Goal: Communication & Community: Answer question/provide support

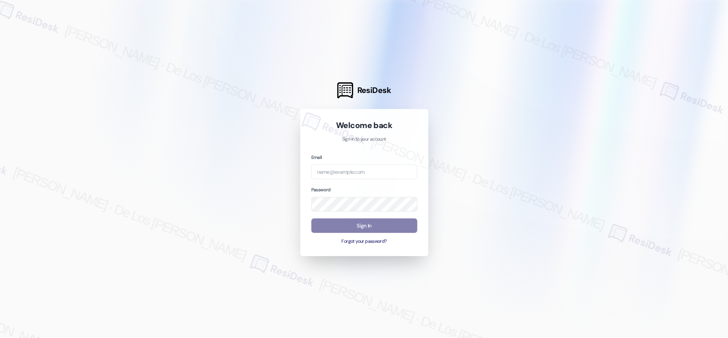
drag, startPoint x: 630, startPoint y: 92, endPoint x: 562, endPoint y: 115, distance: 72.1
click at [630, 92] on div at bounding box center [364, 169] width 728 height 338
click at [376, 172] on input "email" at bounding box center [364, 171] width 106 height 15
paste input "automated-surveys-campus_living_centres-resen.six@campus_living_[DOMAIN_NAME]"
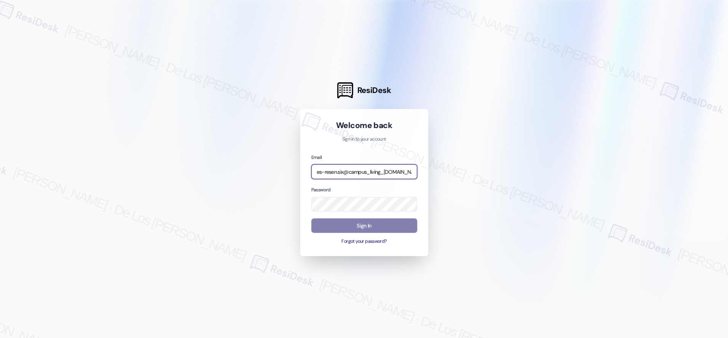
type input "automated-surveys-campus_living_centres-resen.six@campus_living_[DOMAIN_NAME]"
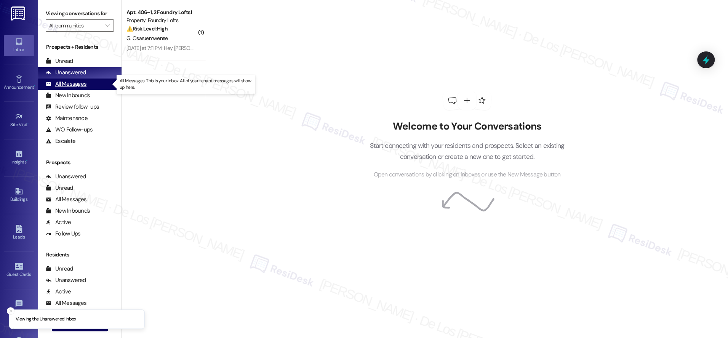
click at [81, 83] on div "All Messages" at bounding box center [66, 84] width 41 height 8
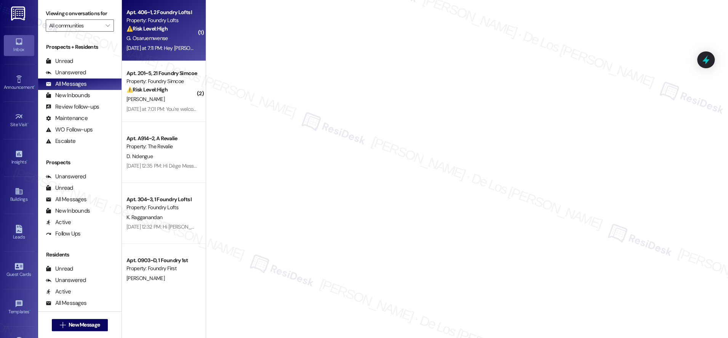
click at [176, 27] on div "⚠️ Risk Level: High The resident is requesting an extension on their rent payme…" at bounding box center [161, 29] width 70 height 8
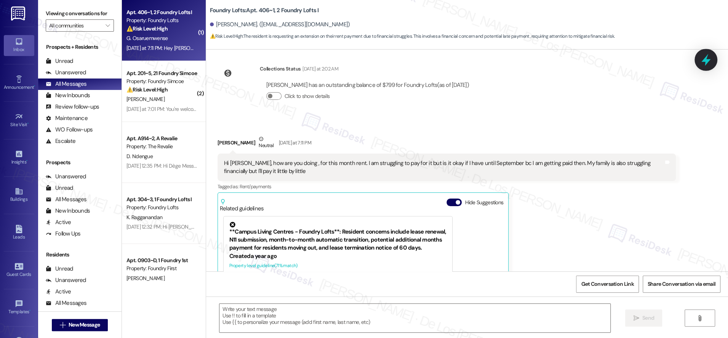
type textarea "Fetching suggested responses. Please feel free to read through the conversation…"
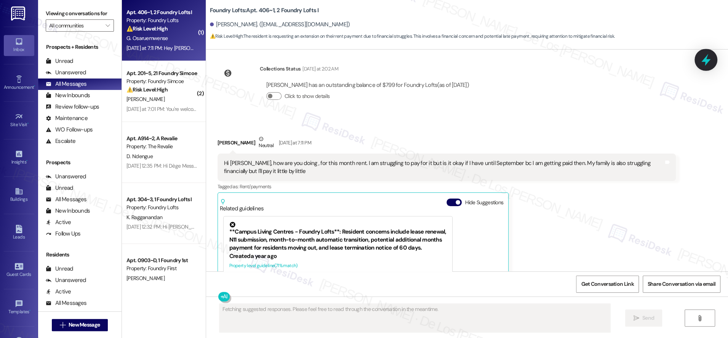
click at [707, 60] on icon at bounding box center [705, 60] width 9 height 12
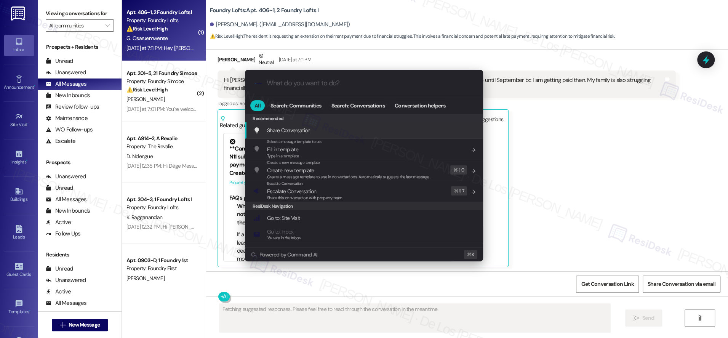
scroll to position [1132, 0]
type input "s"
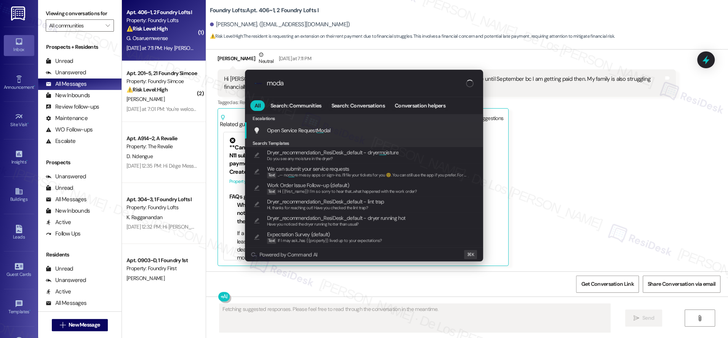
type input "modal"
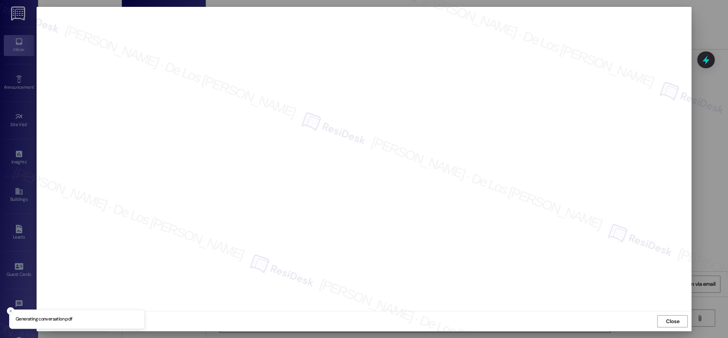
type textarea "Hi {{first_name}}, I understand you're having trouble with rent. Please contact…"
click at [676, 320] on span "Close" at bounding box center [671, 321] width 13 height 8
